Goal: Communication & Community: Answer question/provide support

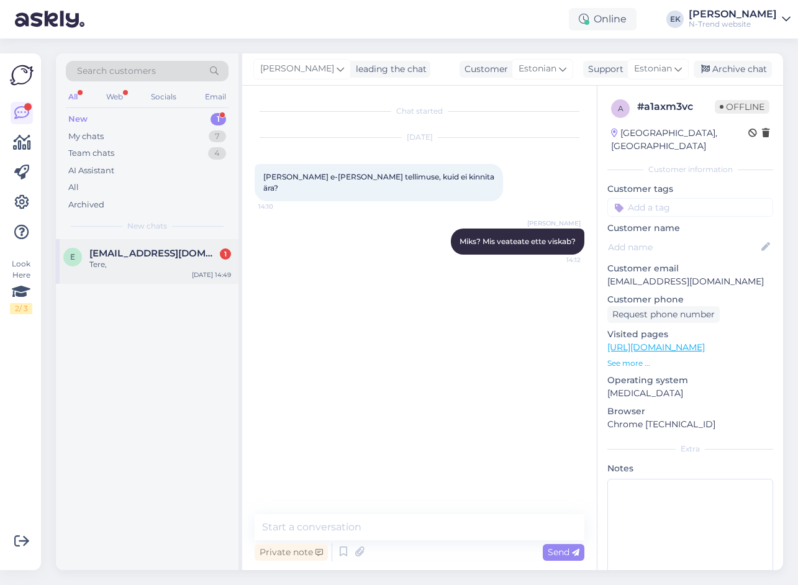
click at [135, 255] on span "[EMAIL_ADDRESS][DOMAIN_NAME]" at bounding box center [153, 253] width 129 height 11
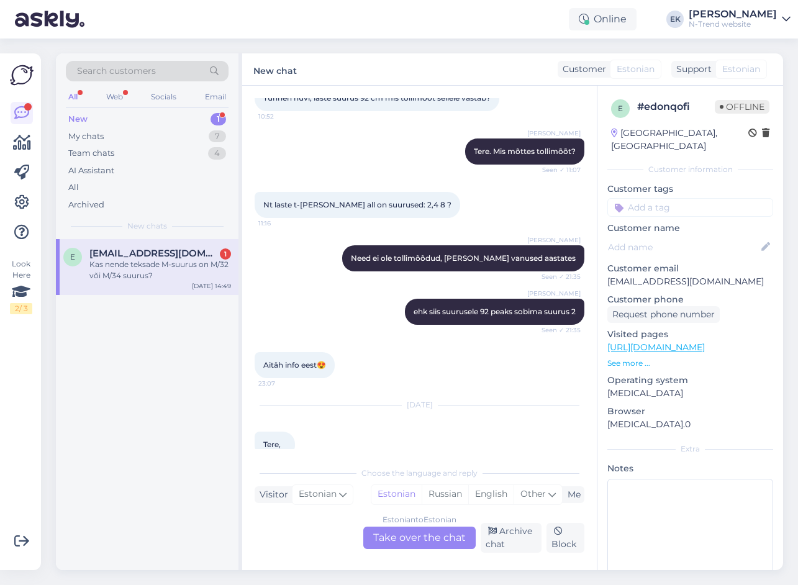
scroll to position [2387, 0]
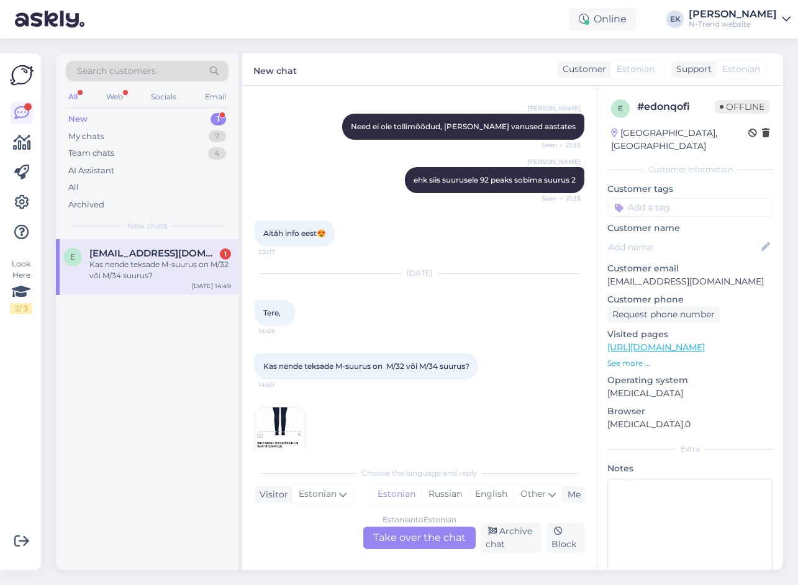
click at [397, 536] on div "Estonian to Estonian Take over the chat" at bounding box center [420, 538] width 112 height 22
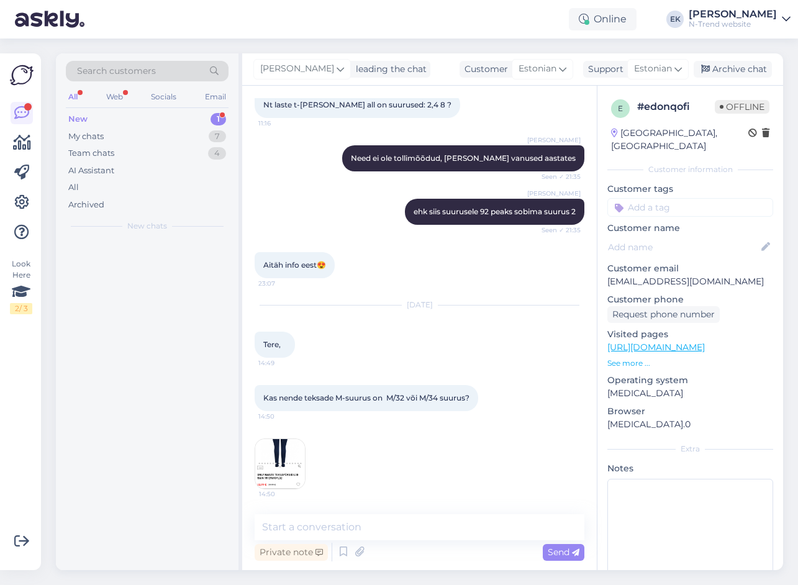
scroll to position [2333, 0]
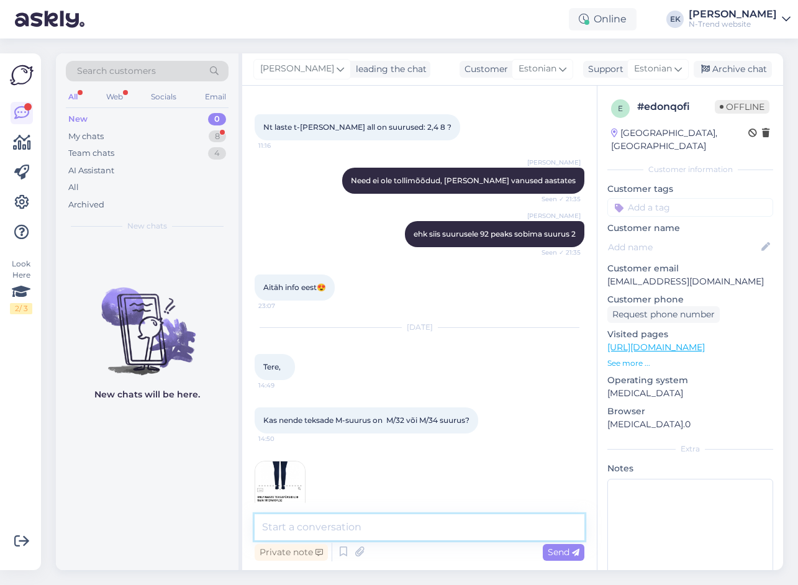
click at [357, 530] on textarea at bounding box center [420, 527] width 330 height 26
type textarea "Tere."
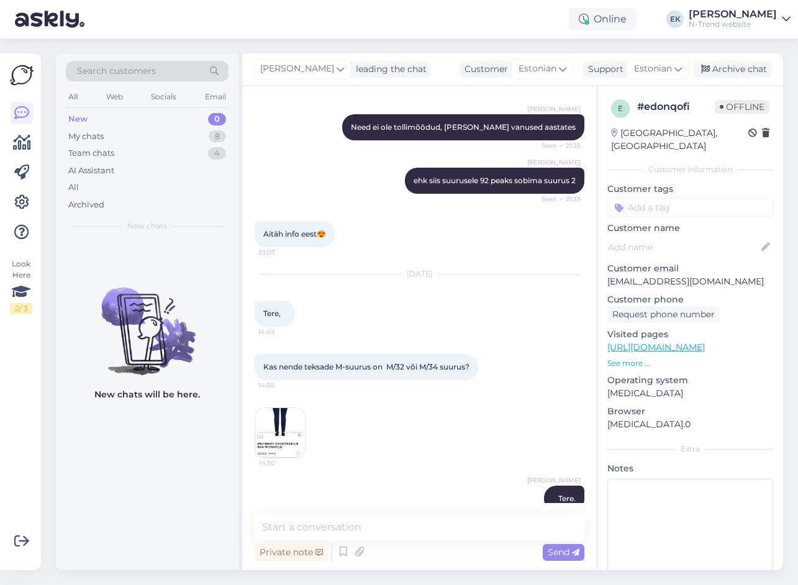
click at [276, 411] on img at bounding box center [280, 433] width 50 height 50
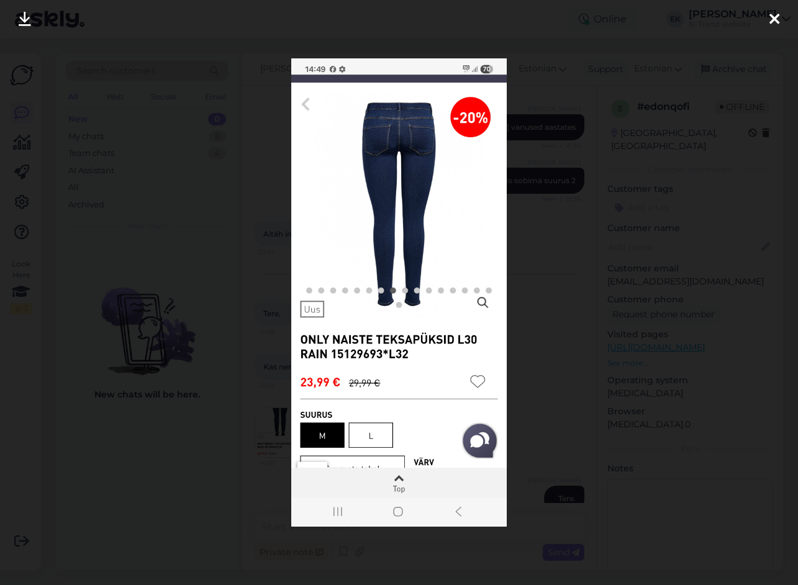
click at [772, 19] on icon at bounding box center [775, 20] width 10 height 16
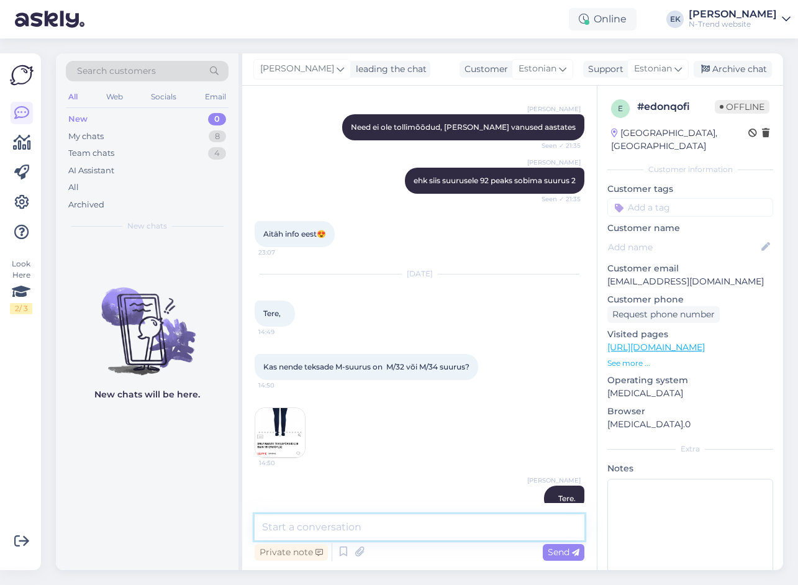
click at [301, 521] on textarea at bounding box center [420, 527] width 330 height 26
type textarea "On olemas nii 30, 32 kui ka 34 suurus"
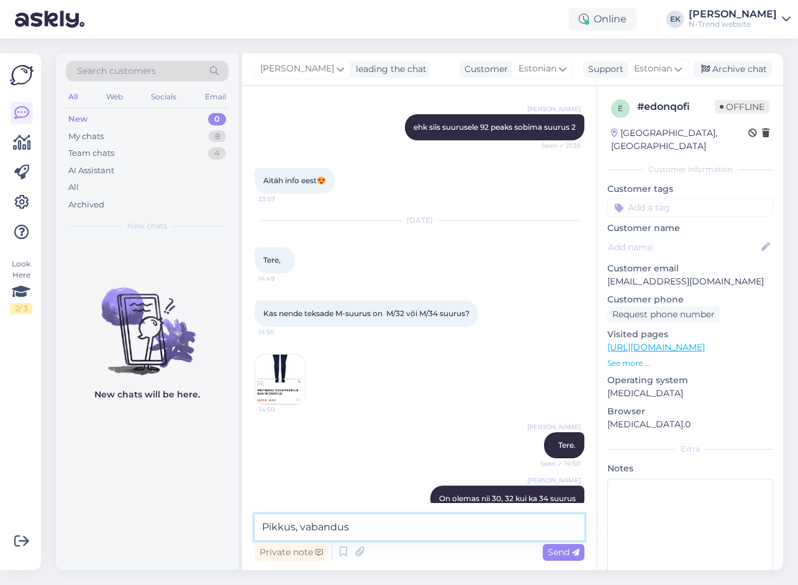
type textarea "Pikkus, vabandust"
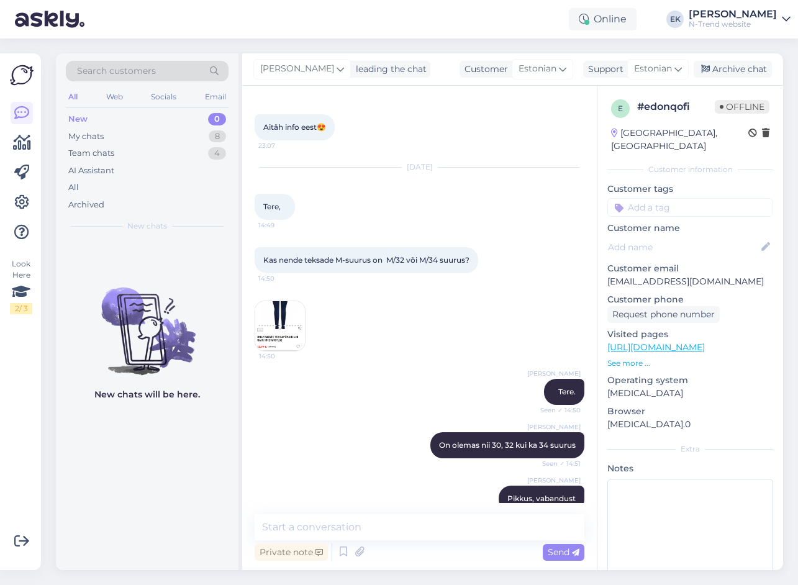
click at [289, 308] on img at bounding box center [280, 326] width 50 height 50
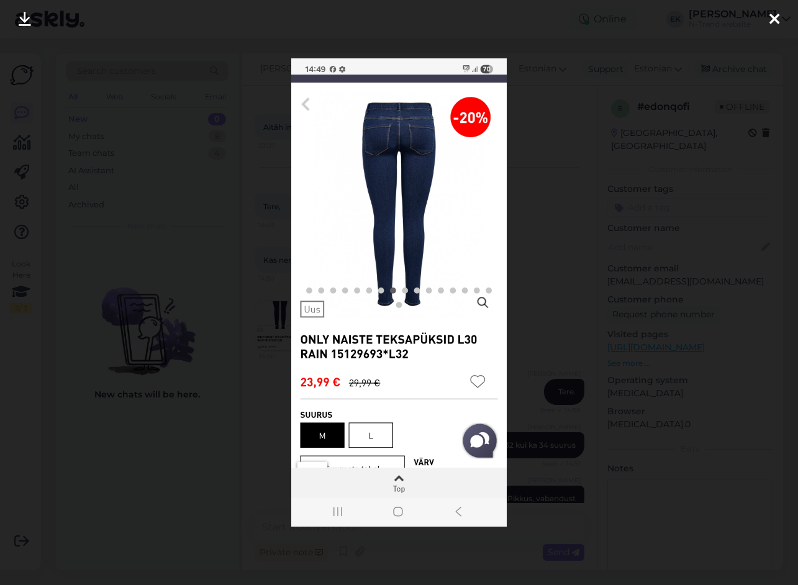
click at [774, 18] on icon at bounding box center [775, 20] width 10 height 16
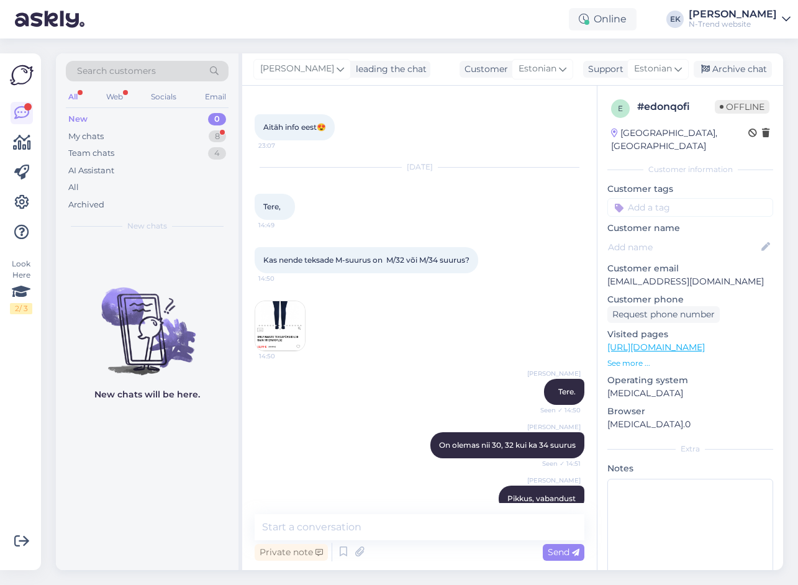
scroll to position [2611, 0]
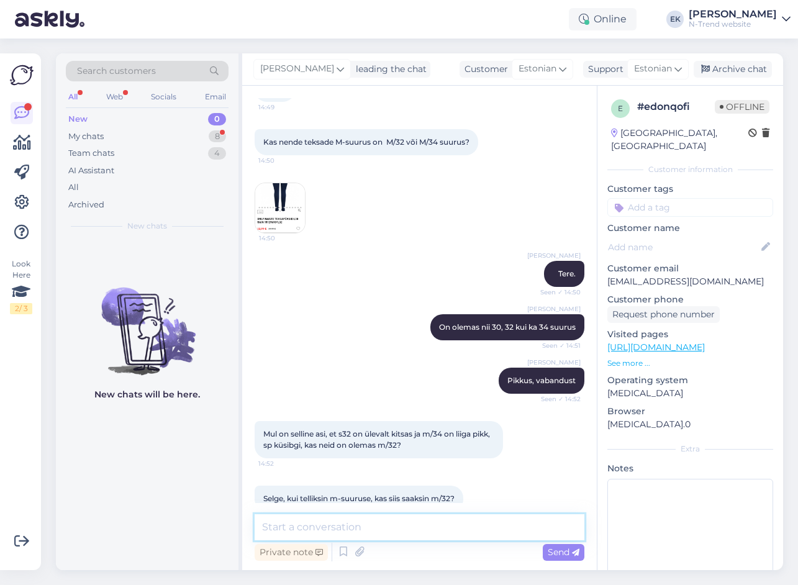
click at [383, 528] on textarea at bounding box center [420, 527] width 330 height 26
click at [408, 524] on textarea at bounding box center [420, 527] width 330 height 26
type textarea "Ikka, kui tellite M/32, siis selle suuruse ka saate"
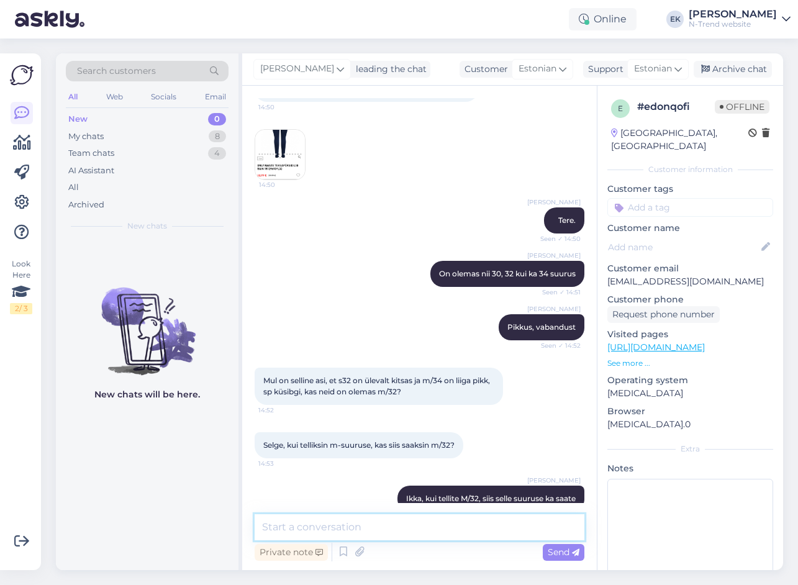
click at [421, 529] on textarea at bounding box center [420, 527] width 330 height 26
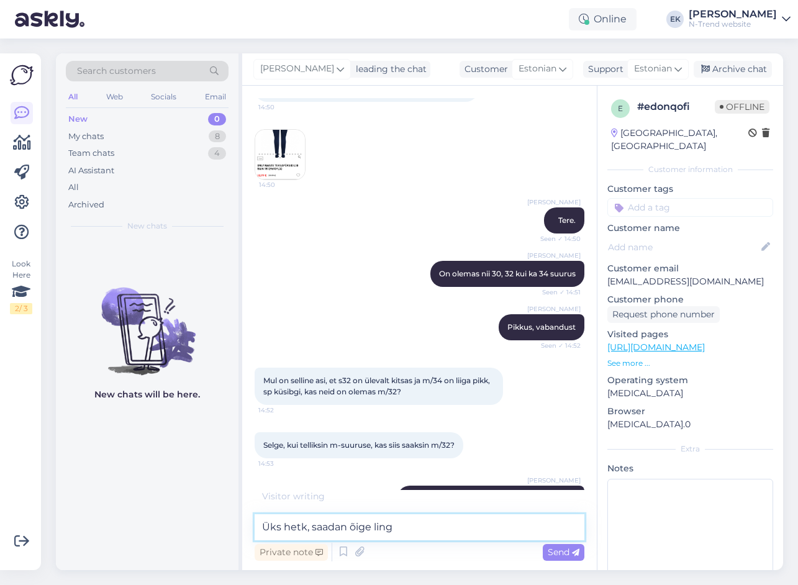
type textarea "Üks hetk, saadan õige lingi"
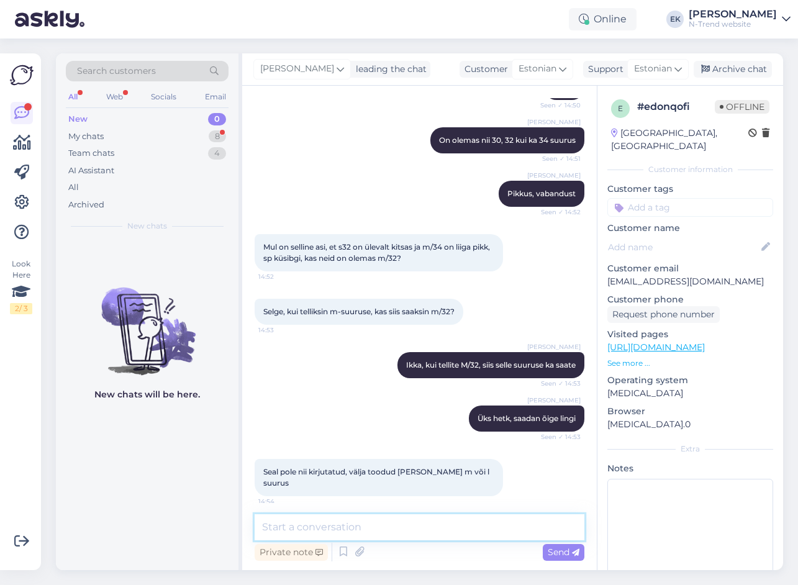
scroll to position [2825, 0]
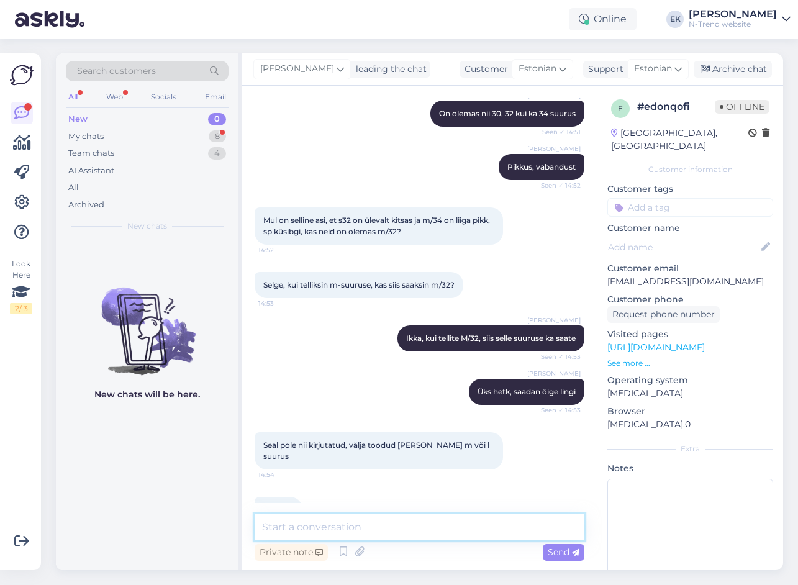
click at [333, 528] on textarea at bounding box center [420, 527] width 330 height 26
paste textarea "[URL][DOMAIN_NAME]"
type textarea "[URL][DOMAIN_NAME]"
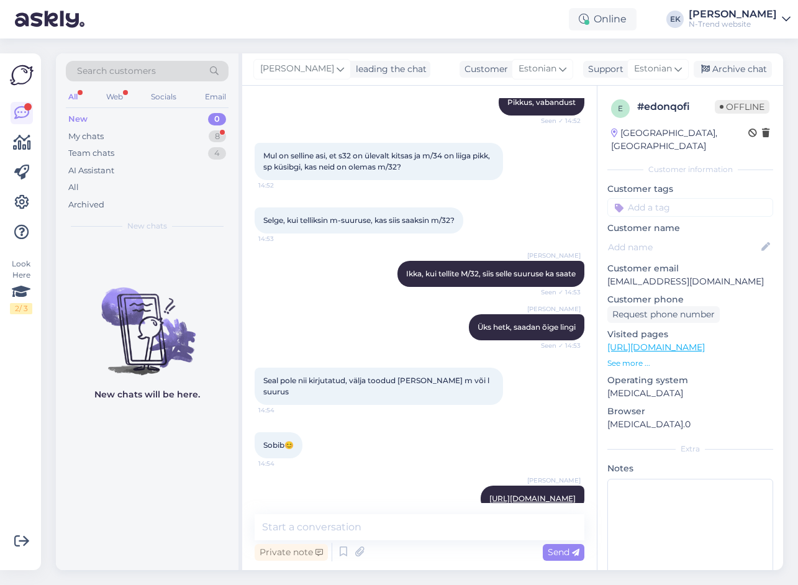
scroll to position [2954, 0]
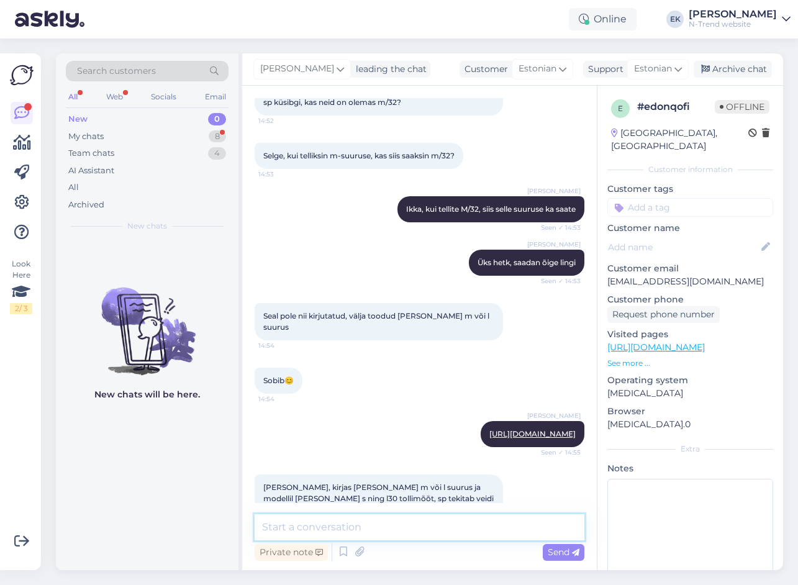
click at [300, 524] on textarea at bounding box center [420, 527] width 330 height 26
type textarea "Kohe lisan juurde, et on 32 pikkus, see peab filtrina näha olema"
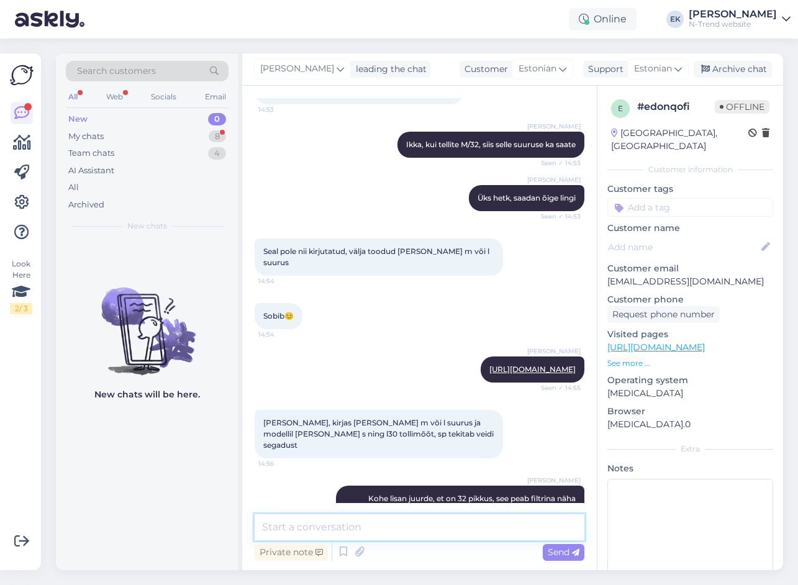
scroll to position [3106, 0]
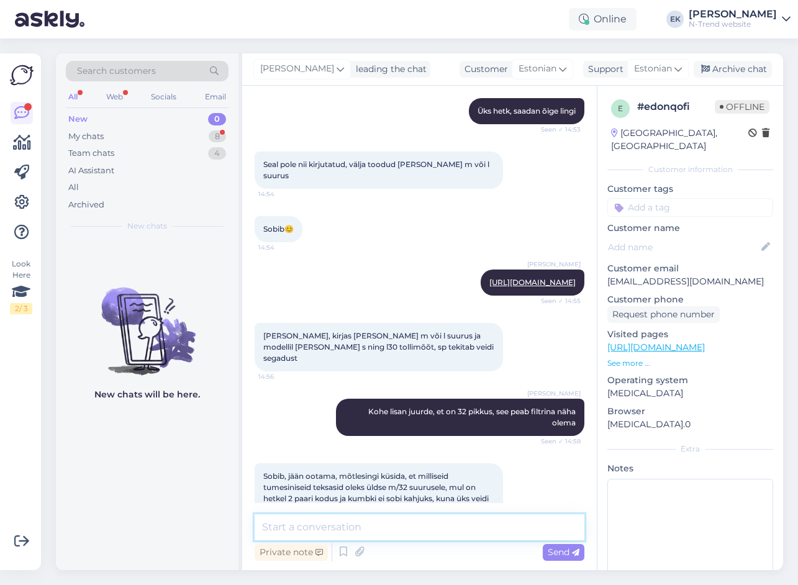
click at [331, 529] on textarea at bounding box center [420, 527] width 330 height 26
click at [375, 531] on textarea at bounding box center [420, 527] width 330 height 26
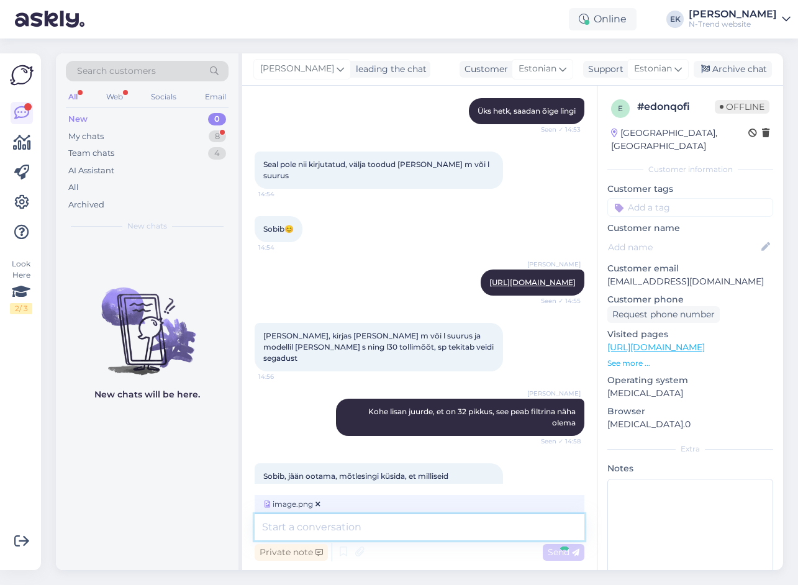
scroll to position [3184, 0]
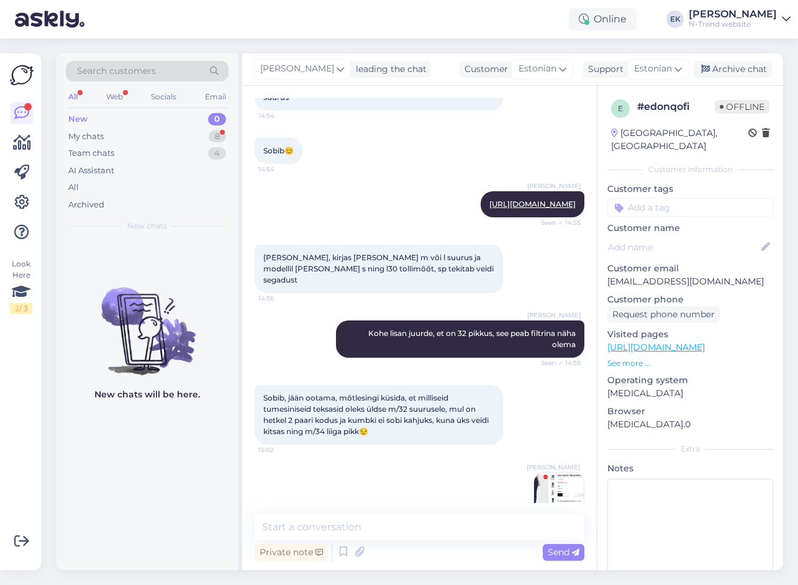
click at [554, 473] on img at bounding box center [559, 498] width 50 height 50
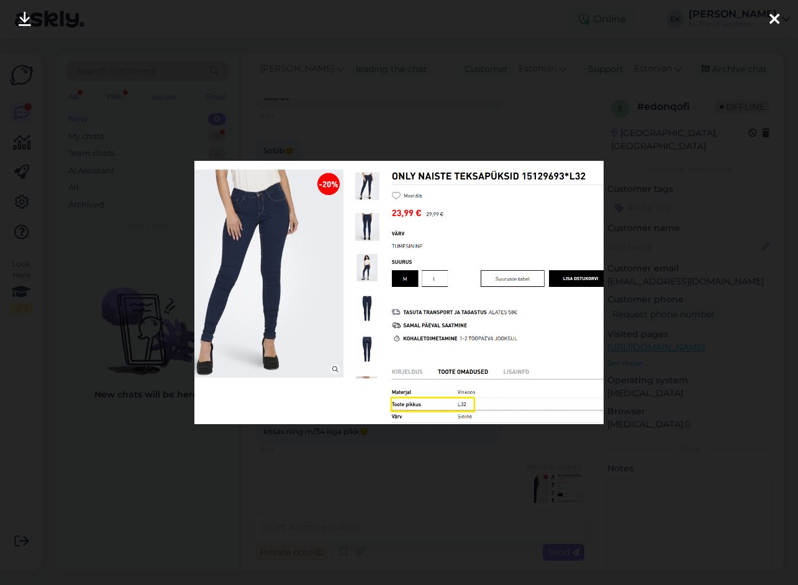
click at [771, 17] on icon at bounding box center [775, 20] width 10 height 16
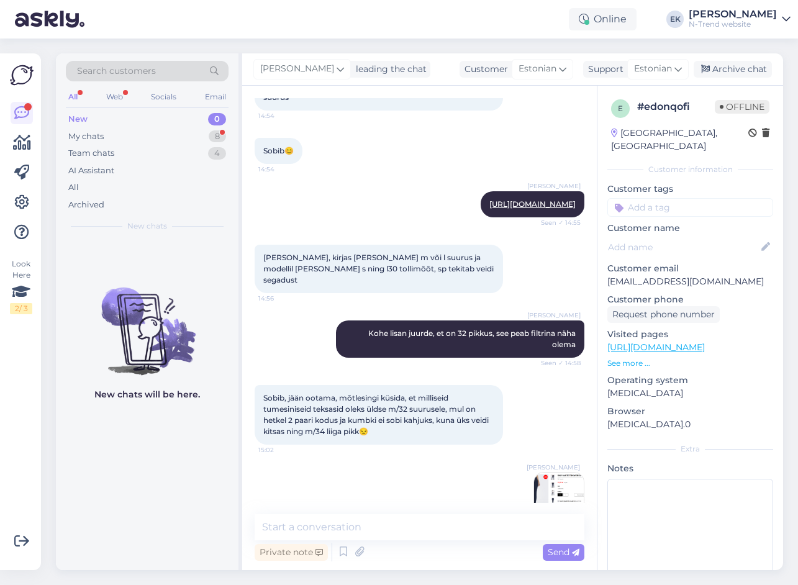
click at [554, 473] on img at bounding box center [559, 498] width 50 height 50
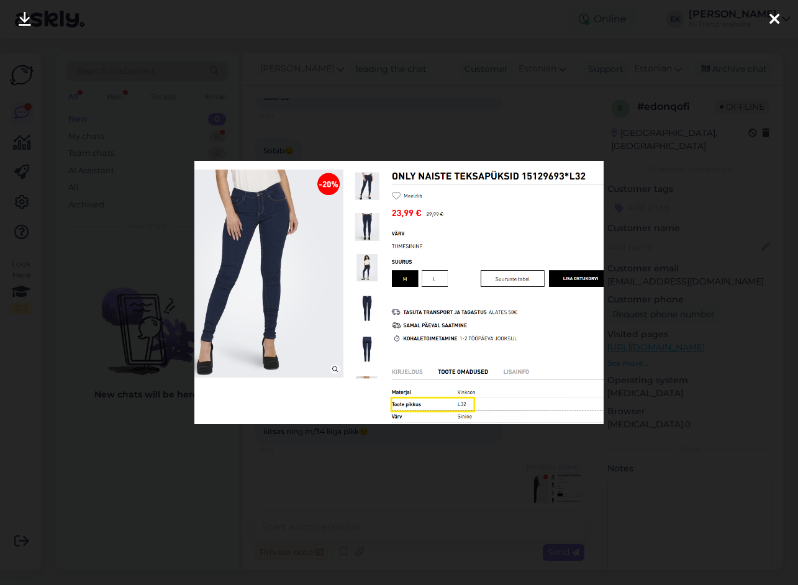
click at [775, 19] on icon at bounding box center [775, 20] width 10 height 16
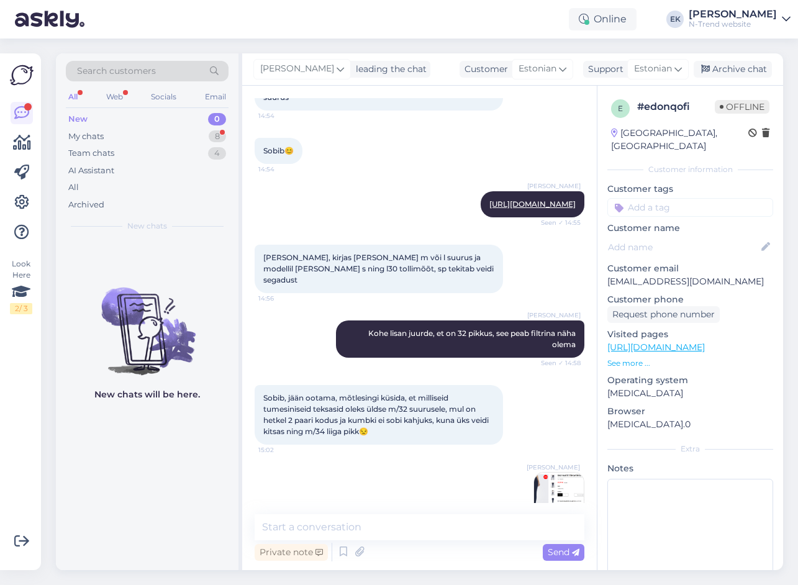
scroll to position [3237, 0]
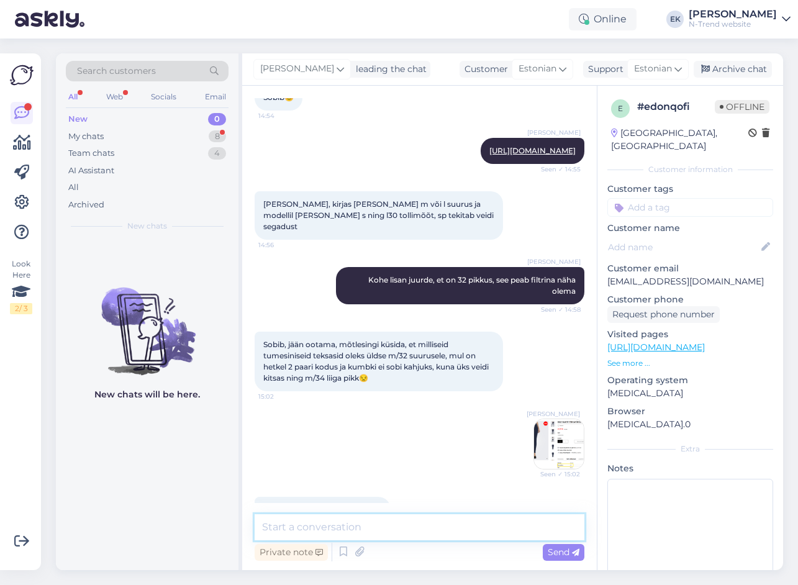
click at [408, 536] on textarea at bounding box center [420, 527] width 330 height 26
type textarea "Jah, suurus M ja pikkus 32"
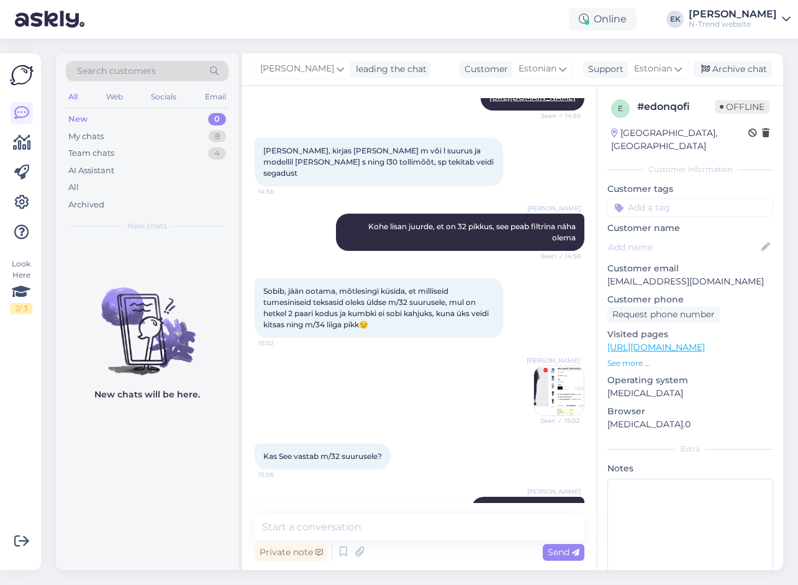
click at [561, 366] on img at bounding box center [559, 391] width 50 height 50
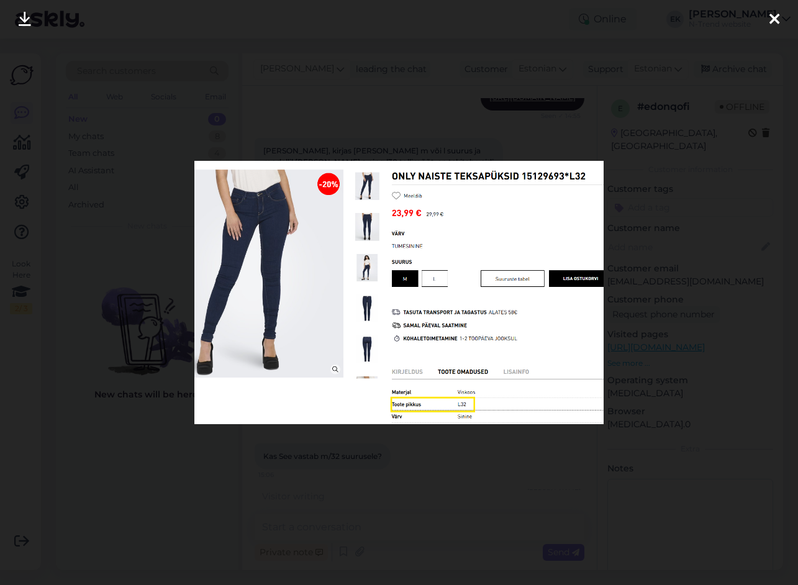
click at [777, 21] on icon at bounding box center [775, 20] width 10 height 16
